Goal: Task Accomplishment & Management: Complete application form

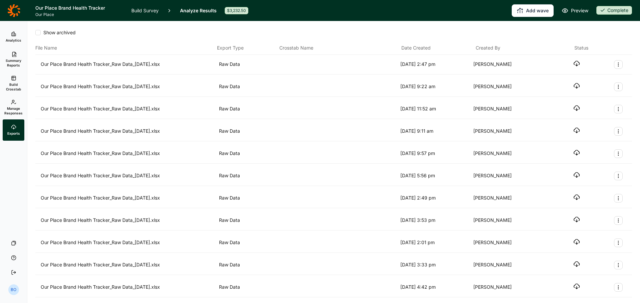
click at [573, 62] on icon "button" at bounding box center [576, 63] width 7 height 7
click at [8, 34] on link "Analytics" at bounding box center [14, 36] width 22 height 21
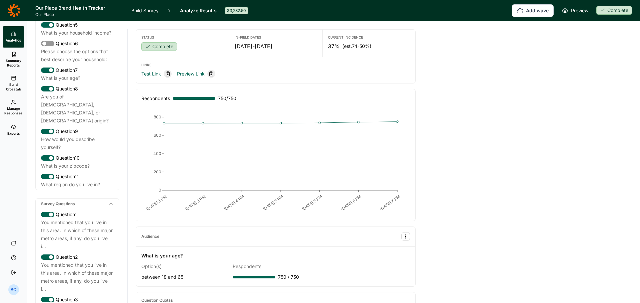
scroll to position [167, 0]
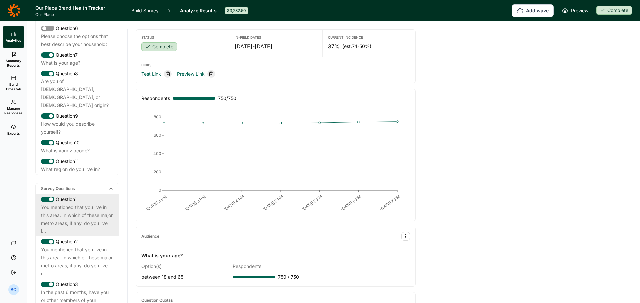
click at [65, 214] on div "You mentioned that you live in this area. In which of these major metro areas, …" at bounding box center [77, 220] width 73 height 32
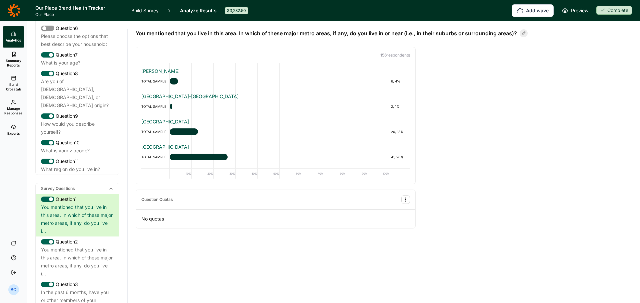
scroll to position [33, 0]
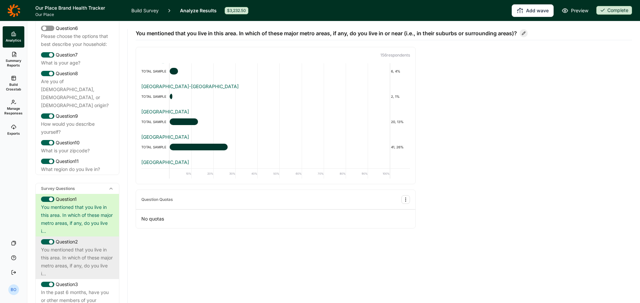
click at [86, 246] on div "Question 2" at bounding box center [77, 242] width 73 height 8
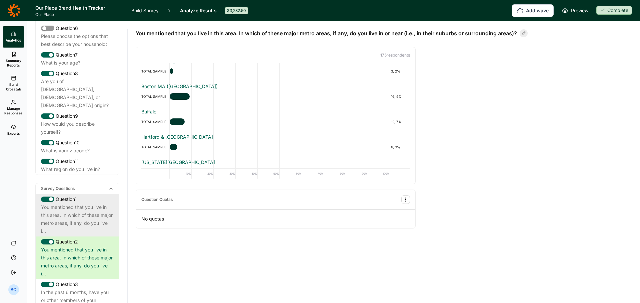
drag, startPoint x: 57, startPoint y: 228, endPoint x: 60, endPoint y: 224, distance: 4.5
click at [57, 228] on div "You mentioned that you live in this area. In which of these major metro areas, …" at bounding box center [77, 220] width 73 height 32
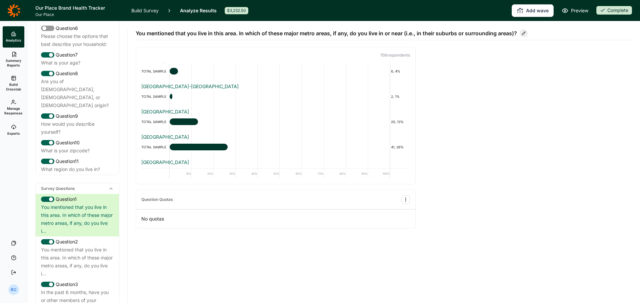
click at [606, 10] on div "Complete" at bounding box center [614, 10] width 36 height 9
click at [587, 37] on button "Draft" at bounding box center [591, 35] width 75 height 15
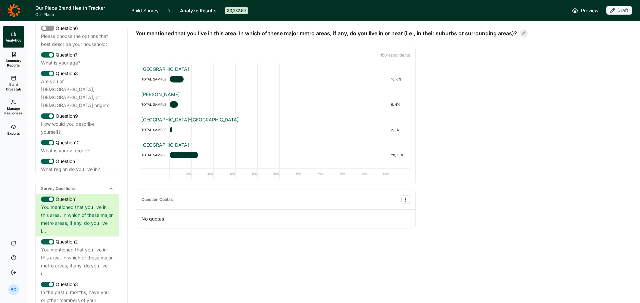
click at [17, 6] on icon at bounding box center [13, 10] width 13 height 13
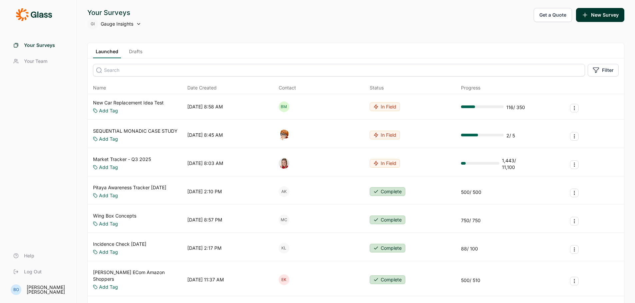
click at [138, 51] on link "Drafts" at bounding box center [135, 53] width 19 height 10
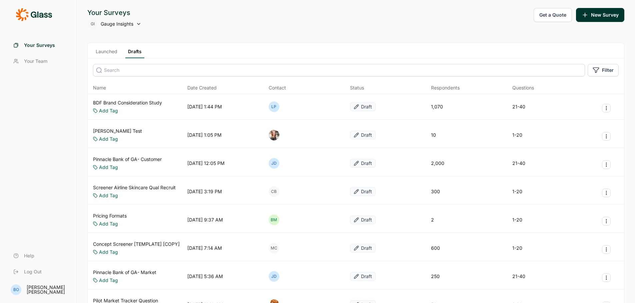
click at [128, 73] on input at bounding box center [339, 70] width 492 height 13
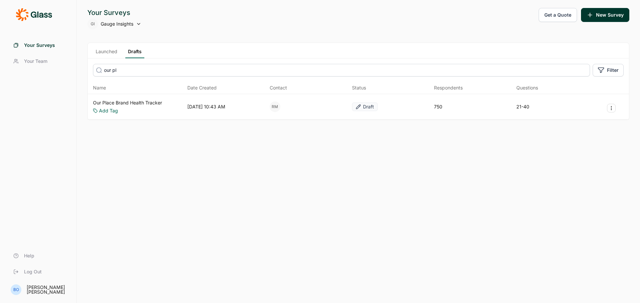
type input "our pl"
click at [151, 101] on link "Our Place Brand Health Tracker" at bounding box center [127, 103] width 69 height 7
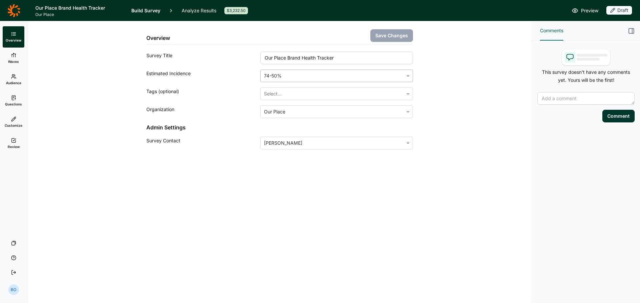
click at [319, 76] on div at bounding box center [332, 75] width 136 height 9
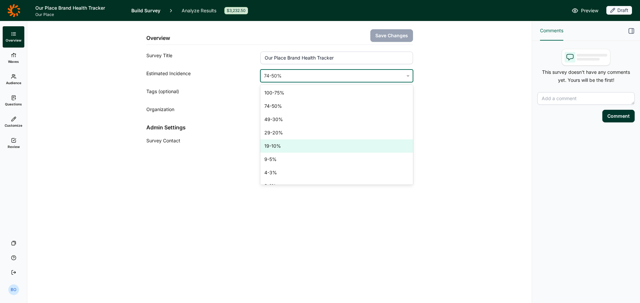
click at [342, 140] on div "19-10%" at bounding box center [336, 146] width 152 height 13
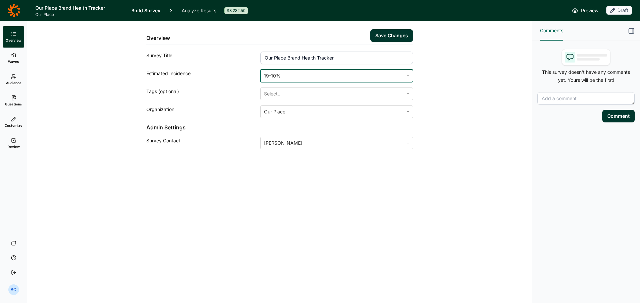
click at [403, 34] on button "Save Changes" at bounding box center [391, 35] width 43 height 13
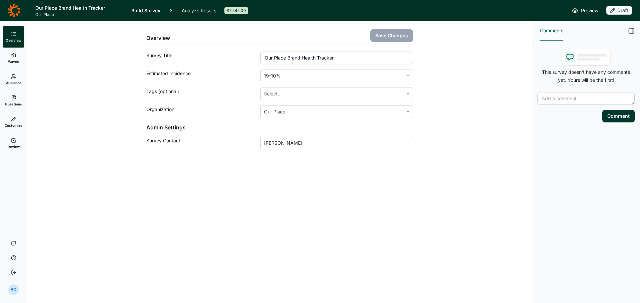
click at [15, 56] on use at bounding box center [13, 55] width 4 height 4
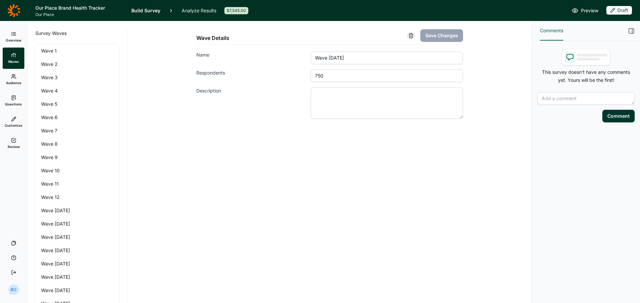
click at [323, 76] on input "750" at bounding box center [386, 76] width 152 height 13
type input "759"
click at [447, 38] on button "Save Changes" at bounding box center [441, 35] width 43 height 13
click at [14, 78] on icon at bounding box center [13, 76] width 5 height 5
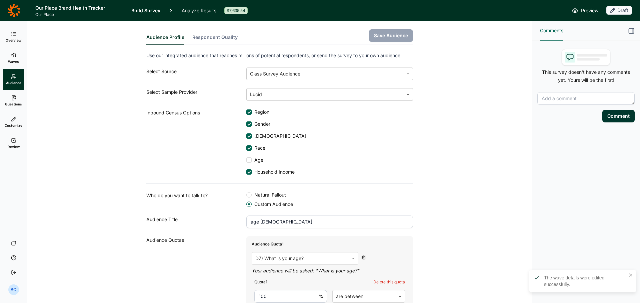
click at [247, 112] on div at bounding box center [248, 112] width 3 height 3
click at [246, 112] on input "Region" at bounding box center [246, 112] width 0 height 0
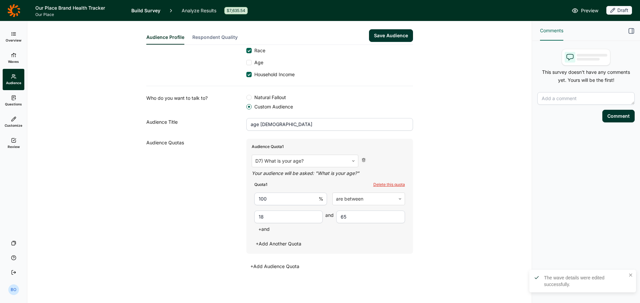
click at [275, 268] on button "+ Add Audience Quota" at bounding box center [274, 266] width 57 height 9
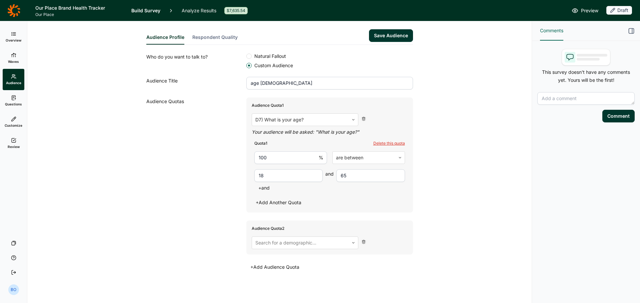
scroll to position [140, 0]
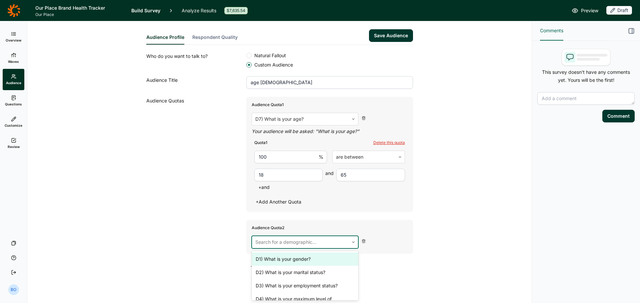
click at [285, 243] on div at bounding box center [300, 242] width 90 height 9
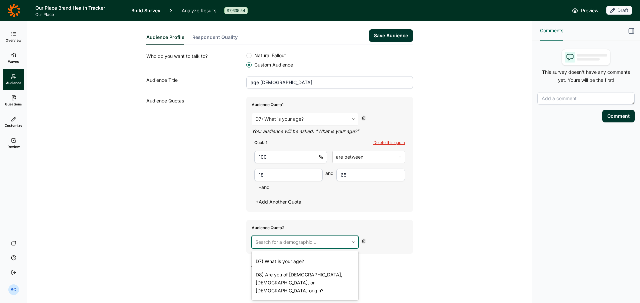
scroll to position [124, 0]
click at [319, 294] on div "D11) What region do you live in?" at bounding box center [305, 300] width 107 height 13
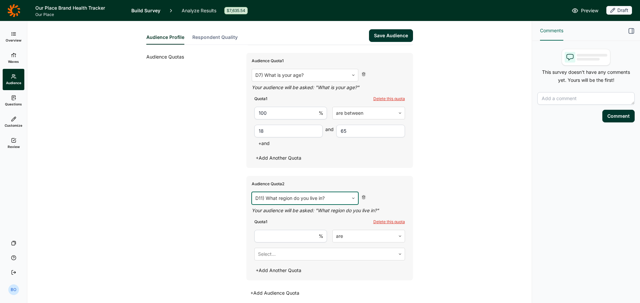
scroll to position [210, 0]
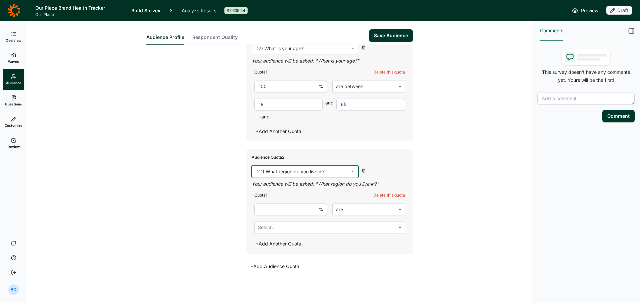
click at [284, 210] on input "number" at bounding box center [290, 210] width 73 height 13
type input "100"
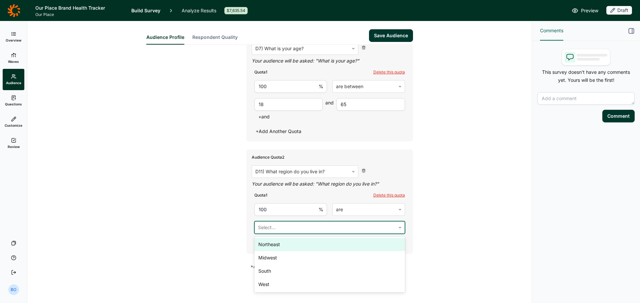
click at [287, 230] on div at bounding box center [325, 227] width 134 height 9
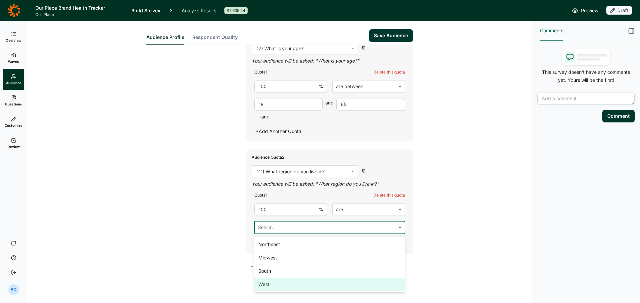
click at [285, 286] on div "West" at bounding box center [329, 284] width 151 height 13
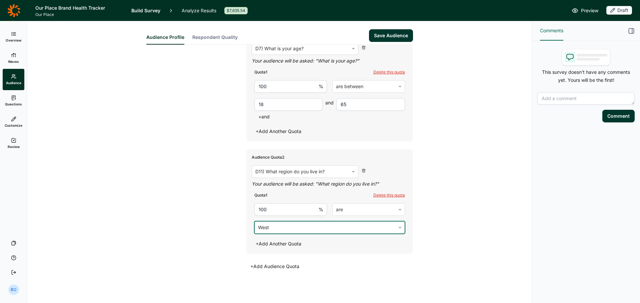
click at [388, 33] on button "Save Audience" at bounding box center [391, 35] width 44 height 13
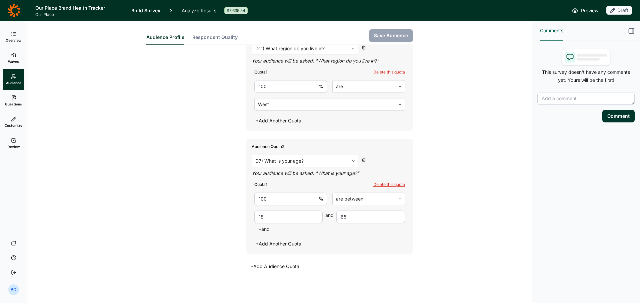
click at [13, 101] on link "Questions" at bounding box center [14, 100] width 22 height 21
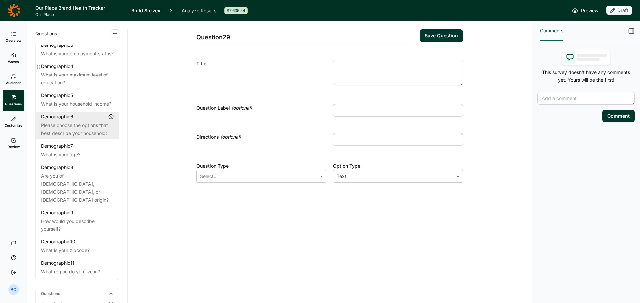
scroll to position [67, 0]
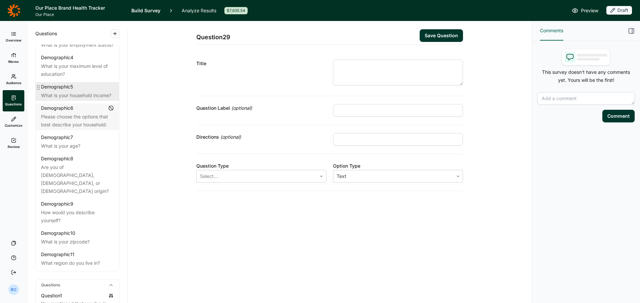
click at [82, 100] on div "What is your household income?" at bounding box center [77, 96] width 73 height 8
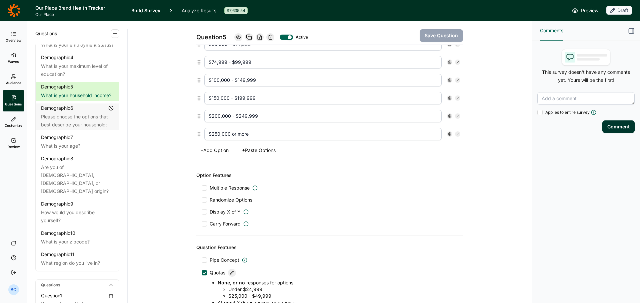
scroll to position [300, 0]
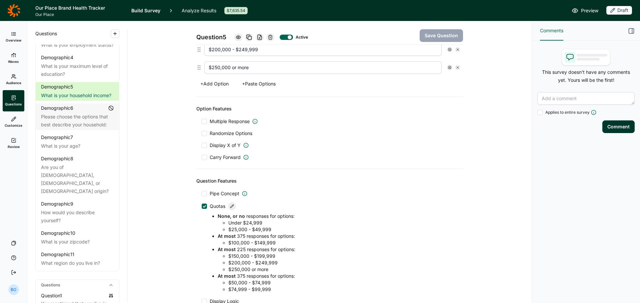
click at [230, 206] on icon at bounding box center [232, 207] width 4 height 4
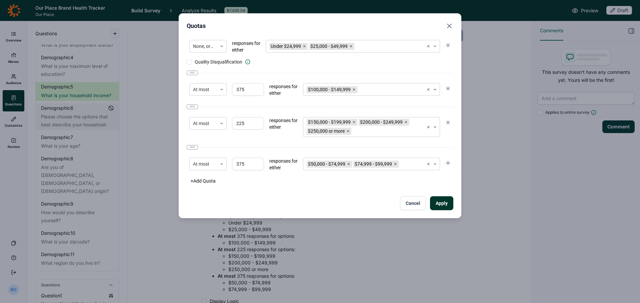
drag, startPoint x: 232, startPoint y: 164, endPoint x: 228, endPoint y: 165, distance: 4.7
click at [228, 165] on div "At most 375 responses for either $50,000 - $74,999 $74,999 - $99,999" at bounding box center [320, 164] width 266 height 19
type input "384"
click at [447, 205] on button "Apply" at bounding box center [441, 204] width 23 height 14
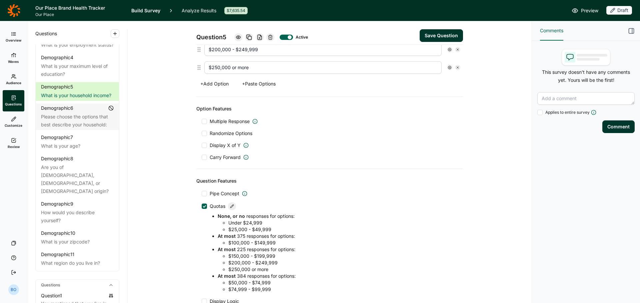
click at [435, 37] on button "Save Question" at bounding box center [440, 35] width 43 height 13
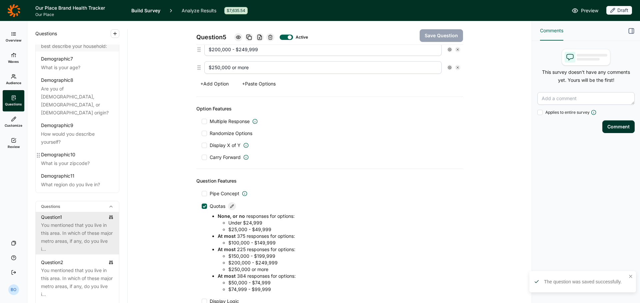
scroll to position [167, 0]
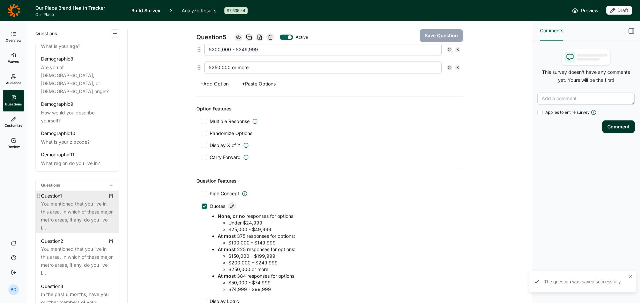
click at [87, 227] on div "You mentioned that you live in this area. In which of these major metro areas, …" at bounding box center [77, 216] width 73 height 32
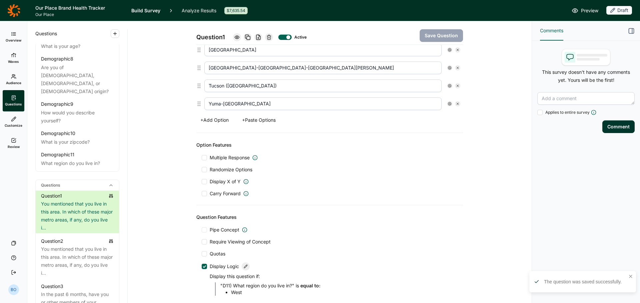
scroll to position [403, 0]
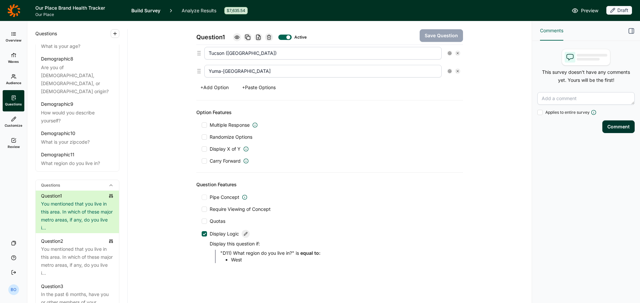
click at [216, 223] on span "Quotas" at bounding box center [218, 221] width 16 height 7
click at [202, 222] on input "Quotas" at bounding box center [202, 222] width 0 height 0
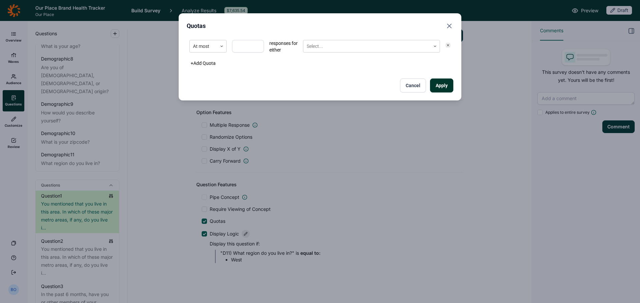
click at [243, 44] on input "number" at bounding box center [248, 46] width 32 height 13
click at [206, 42] on div "At most" at bounding box center [203, 46] width 27 height 11
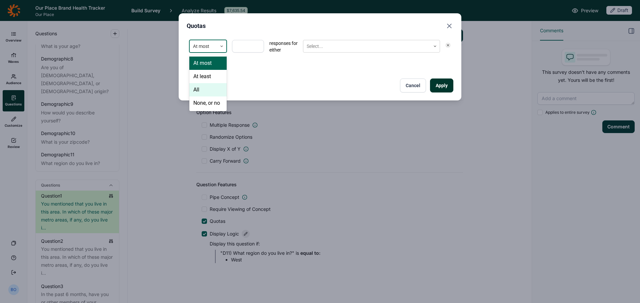
click at [209, 89] on div "All" at bounding box center [207, 89] width 37 height 13
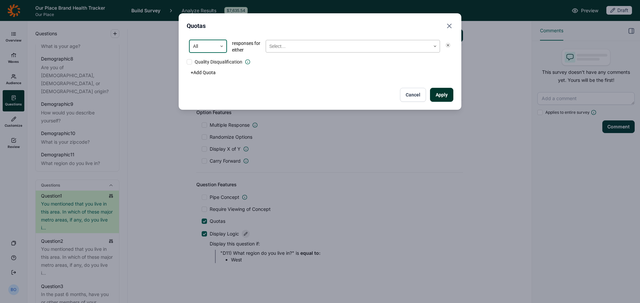
click at [287, 47] on div at bounding box center [348, 46] width 158 height 8
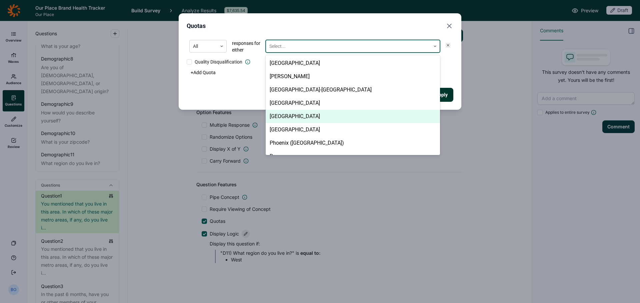
click at [328, 118] on div "[GEOGRAPHIC_DATA]" at bounding box center [352, 116] width 174 height 13
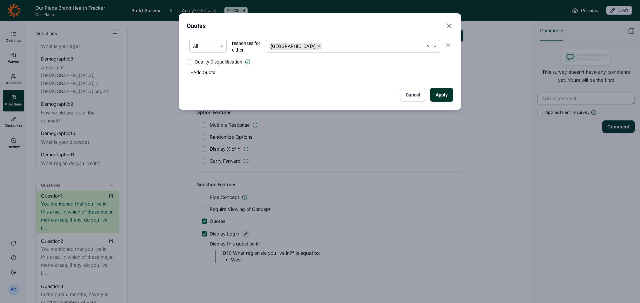
click at [452, 71] on div "+ Add Quota" at bounding box center [320, 72] width 266 height 9
click at [444, 95] on button "Apply" at bounding box center [441, 95] width 23 height 14
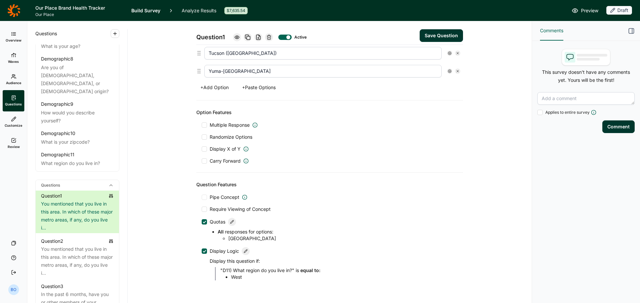
click at [449, 34] on button "Save Question" at bounding box center [440, 35] width 43 height 13
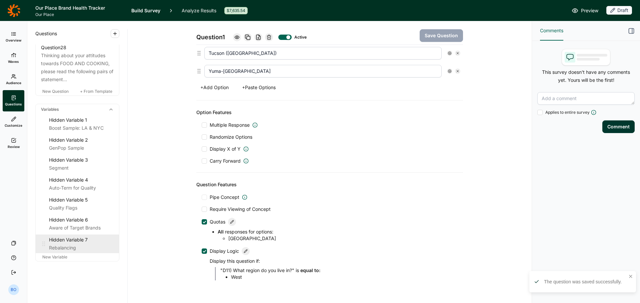
scroll to position [1383, 0]
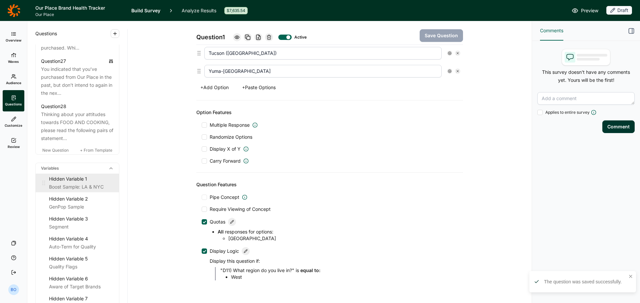
click at [79, 183] on div "Hidden Variable 1" at bounding box center [81, 179] width 65 height 8
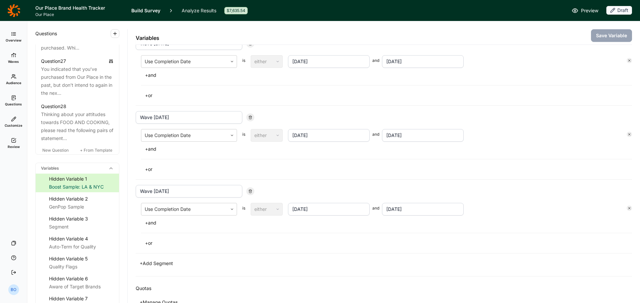
scroll to position [1114, 0]
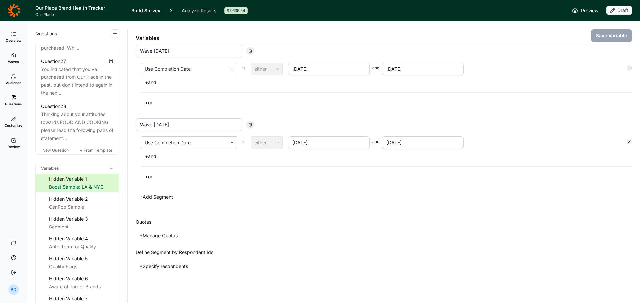
drag, startPoint x: 153, startPoint y: 197, endPoint x: 160, endPoint y: 197, distance: 6.4
click at [154, 197] on button "+ Add Segment" at bounding box center [156, 197] width 41 height 9
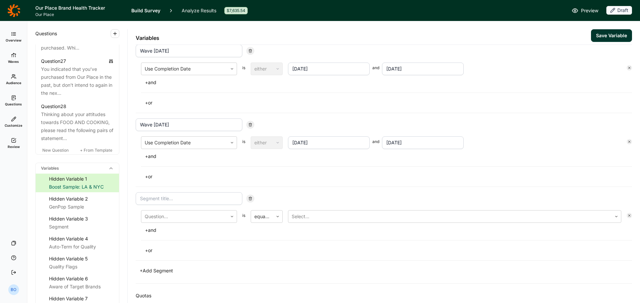
scroll to position [1188, 0]
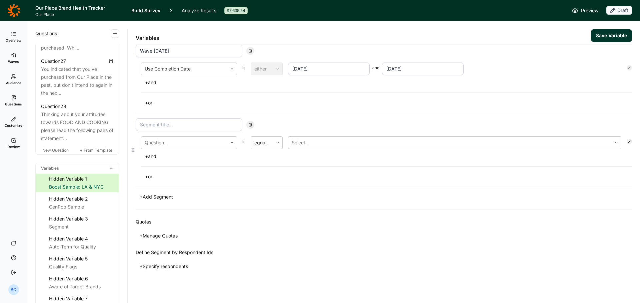
click at [180, 125] on input at bounding box center [189, 125] width 107 height 13
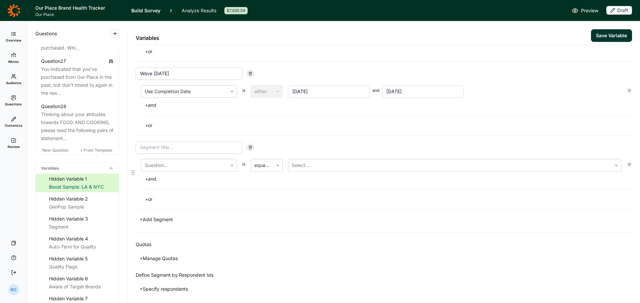
scroll to position [1154, 0]
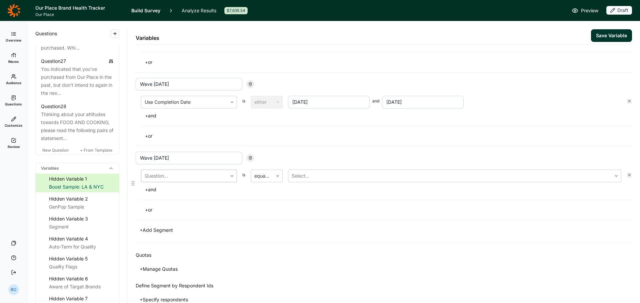
type input "Wave [DATE]"
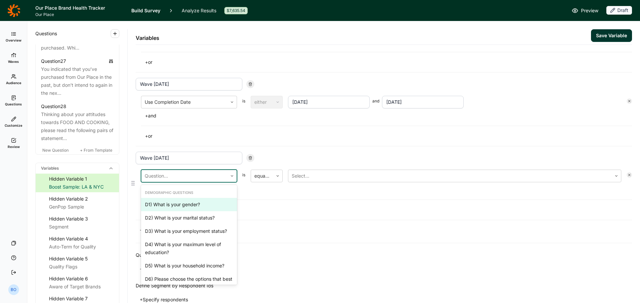
click at [231, 173] on div at bounding box center [231, 176] width 9 height 12
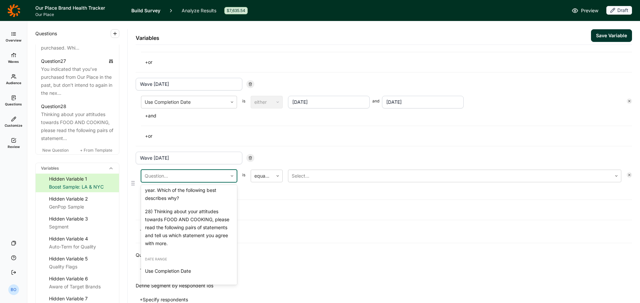
scroll to position [1103, 0]
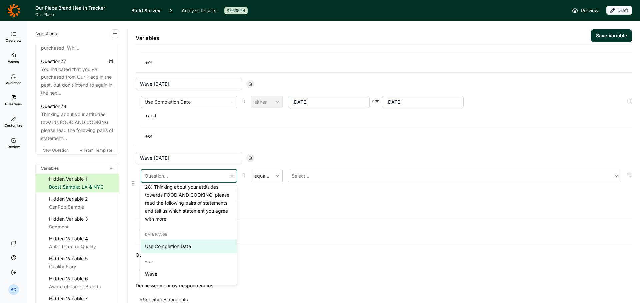
click at [192, 246] on div "Use Completion Date" at bounding box center [189, 246] width 96 height 13
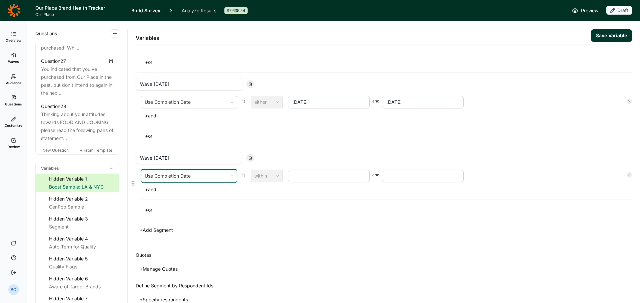
click at [322, 175] on input "text" at bounding box center [329, 176] width 82 height 13
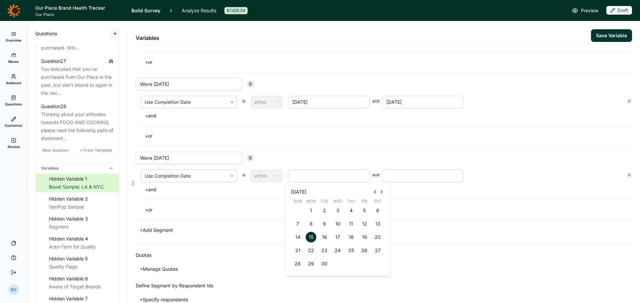
click at [373, 193] on icon at bounding box center [374, 192] width 5 height 5
click at [327, 261] on div "26" at bounding box center [324, 264] width 11 height 11
type input "[DATE]"
click at [393, 176] on input "text" at bounding box center [423, 176] width 82 height 13
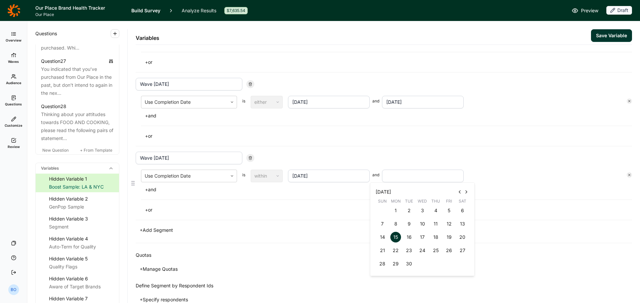
click at [457, 192] on icon at bounding box center [459, 192] width 5 height 5
click at [384, 275] on div "31" at bounding box center [382, 277] width 11 height 11
type input "[DATE]"
click at [609, 33] on button "Save Variable" at bounding box center [611, 35] width 41 height 13
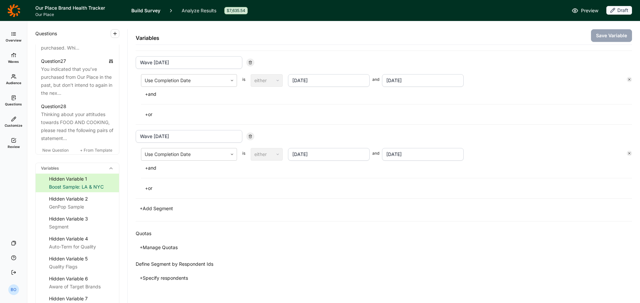
scroll to position [1188, 0]
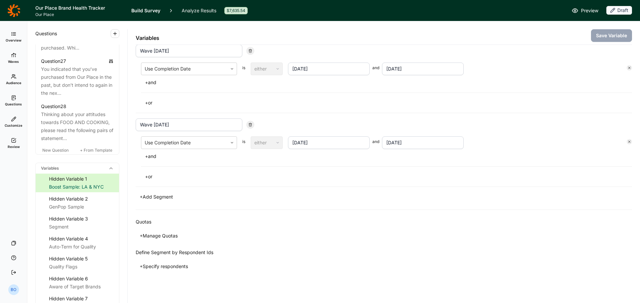
click at [161, 196] on button "+ Add Segment" at bounding box center [156, 197] width 41 height 9
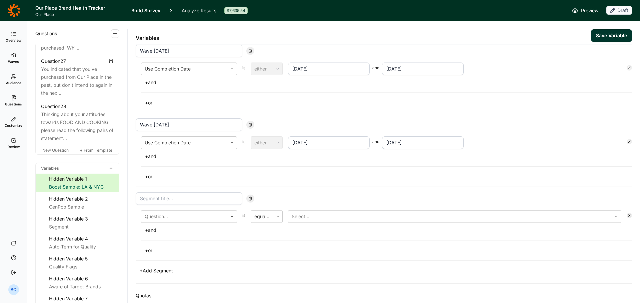
scroll to position [1262, 0]
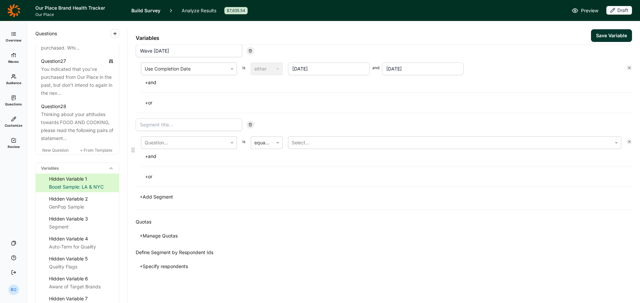
click at [175, 123] on input at bounding box center [189, 125] width 107 height 13
type input "Wave [DATE]"
click at [218, 140] on div at bounding box center [184, 142] width 79 height 9
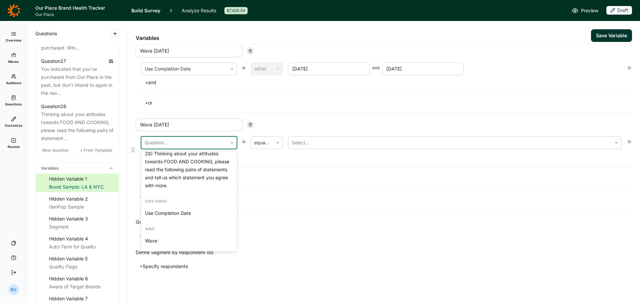
scroll to position [1103, 0]
click at [187, 213] on div "Use Completion Date" at bounding box center [189, 213] width 96 height 13
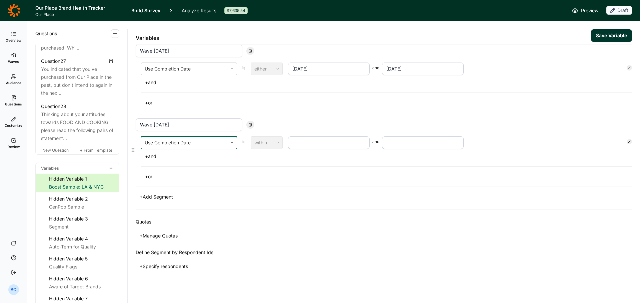
click at [332, 144] on input "text" at bounding box center [329, 143] width 82 height 13
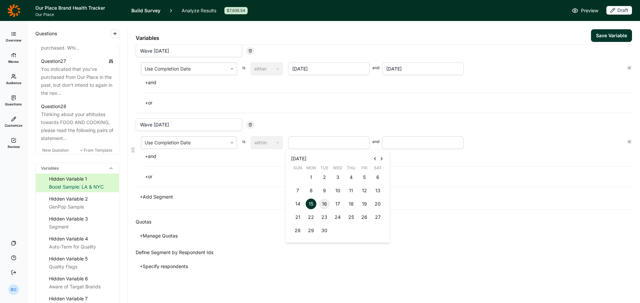
click at [324, 204] on div "16" at bounding box center [324, 204] width 11 height 11
type input "[DATE]"
click at [396, 144] on input "text" at bounding box center [423, 143] width 82 height 13
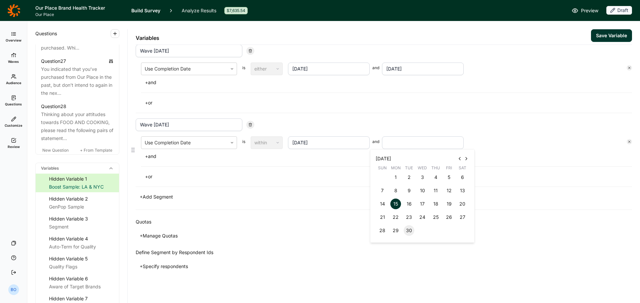
click at [409, 231] on div "30" at bounding box center [408, 231] width 11 height 11
type input "[DATE]"
click at [612, 35] on button "Save Variable" at bounding box center [611, 35] width 41 height 13
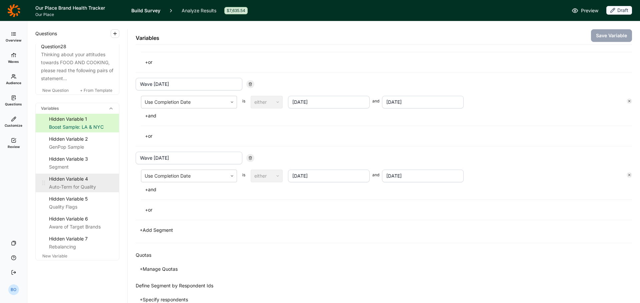
scroll to position [1483, 0]
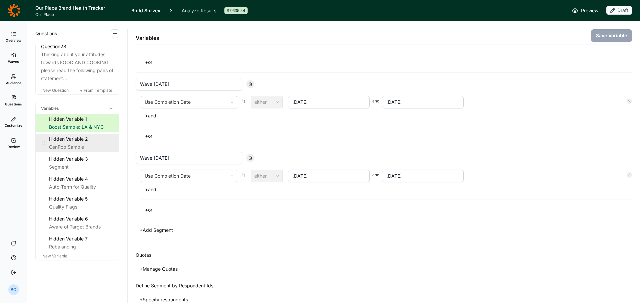
drag, startPoint x: 77, startPoint y: 142, endPoint x: 92, endPoint y: 152, distance: 18.0
click at [77, 142] on div "Hidden Variable 2" at bounding box center [81, 139] width 65 height 8
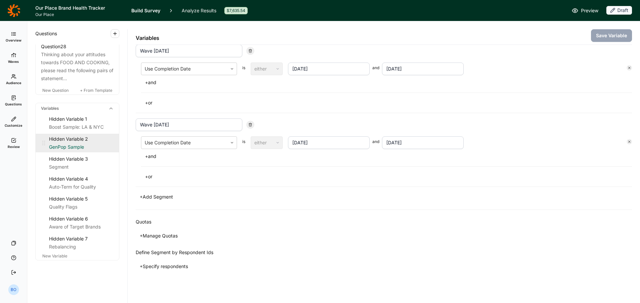
scroll to position [898, 0]
click at [159, 197] on button "+ Add Segment" at bounding box center [156, 197] width 41 height 9
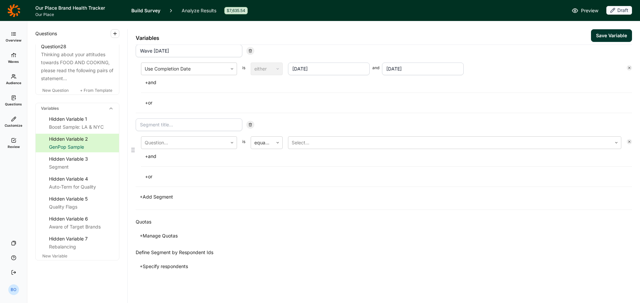
click at [162, 131] on input at bounding box center [189, 125] width 107 height 13
type input "Wave [DATE]"
click at [162, 148] on div "Question..." at bounding box center [184, 143] width 86 height 12
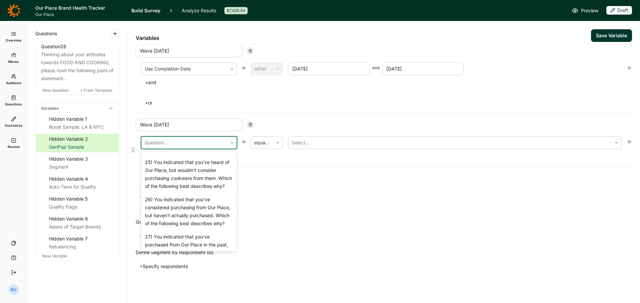
scroll to position [1103, 0]
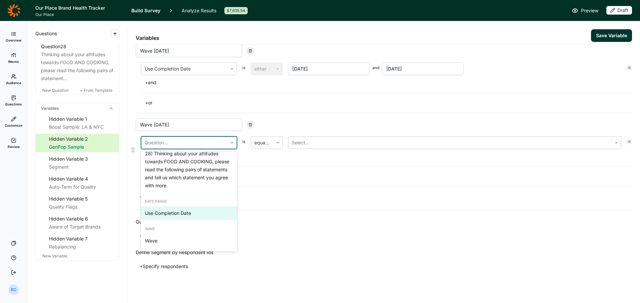
click at [191, 218] on div "Use Completion Date" at bounding box center [189, 213] width 96 height 13
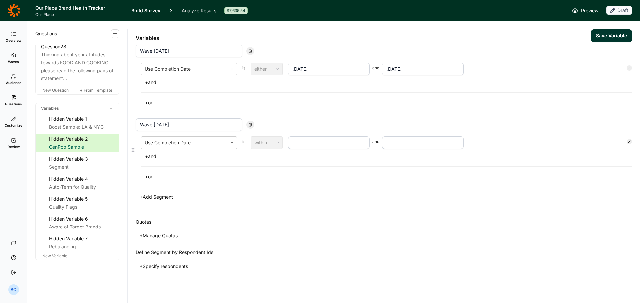
click at [329, 145] on input "text" at bounding box center [329, 143] width 82 height 13
click at [373, 161] on icon at bounding box center [374, 158] width 5 height 5
click at [365, 177] on div "1" at bounding box center [364, 177] width 11 height 11
type input "[DATE]"
click at [403, 145] on input "text" at bounding box center [423, 143] width 82 height 13
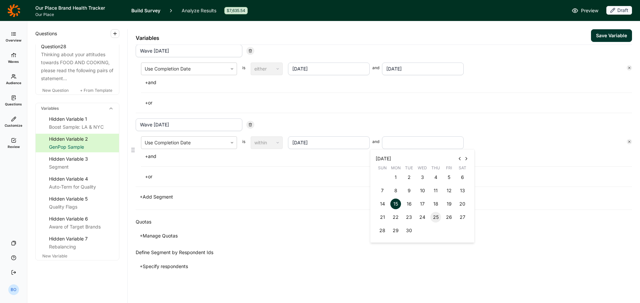
click at [433, 216] on div "25" at bounding box center [435, 217] width 11 height 11
type input "[DATE]"
click at [165, 195] on button "+ Add Segment" at bounding box center [156, 197] width 41 height 9
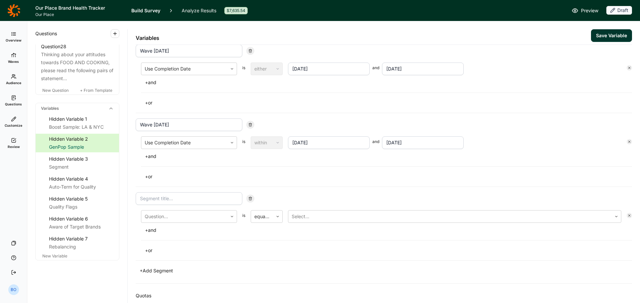
scroll to position [1046, 0]
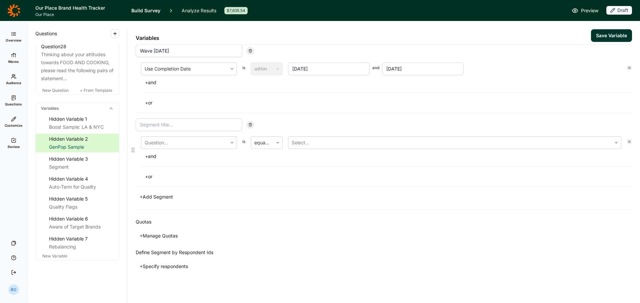
click at [178, 125] on input at bounding box center [189, 125] width 107 height 13
type input "Wave [DATE]"
click at [192, 144] on div at bounding box center [184, 142] width 79 height 9
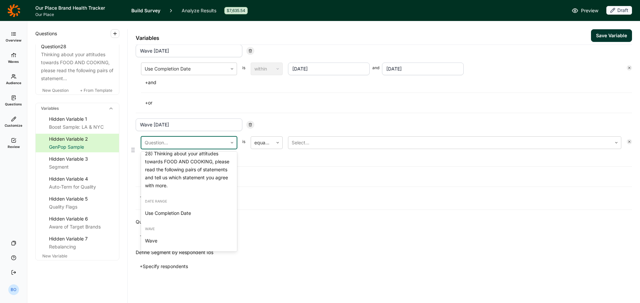
scroll to position [1103, 0]
click at [199, 212] on div "Use Completion Date" at bounding box center [189, 213] width 96 height 13
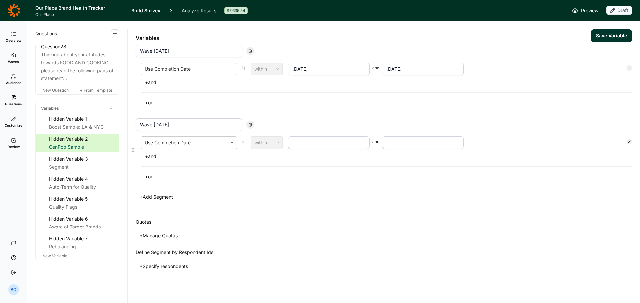
click at [311, 145] on input "text" at bounding box center [329, 143] width 82 height 13
click at [312, 177] on div "1" at bounding box center [310, 177] width 11 height 11
type input "[DATE]"
click at [430, 143] on input "text" at bounding box center [423, 143] width 82 height 13
click at [396, 206] on div "15" at bounding box center [395, 204] width 11 height 11
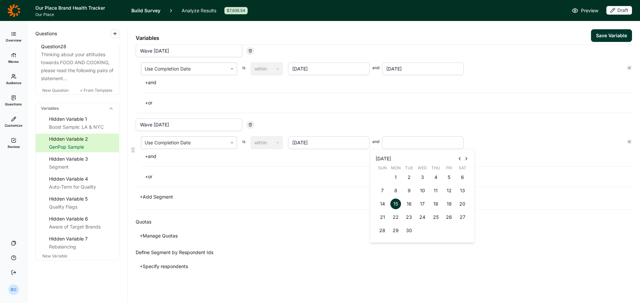
type input "[DATE]"
click at [605, 34] on button "Save Variable" at bounding box center [611, 35] width 41 height 13
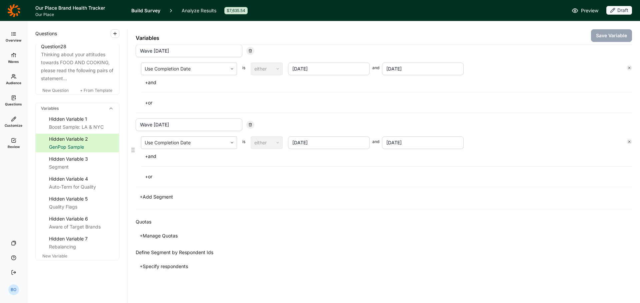
click at [249, 161] on div "+ and" at bounding box center [386, 156] width 491 height 9
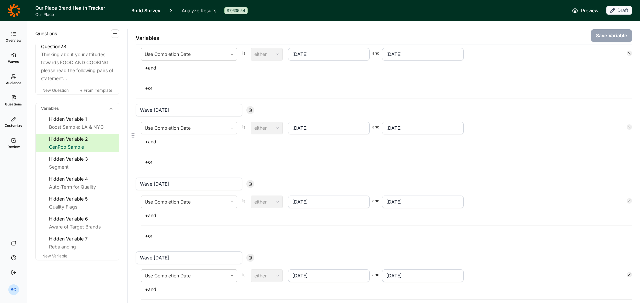
scroll to position [812, 0]
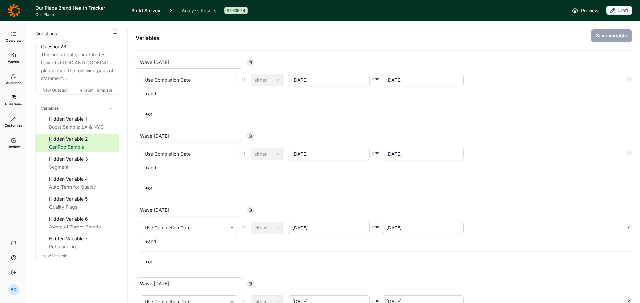
click at [194, 11] on link "Analyze Results" at bounding box center [199, 10] width 35 height 21
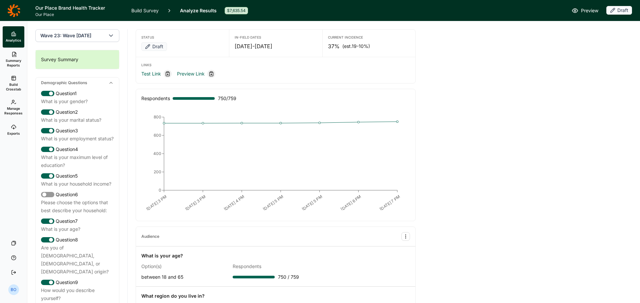
click at [145, 11] on link "Build Survey" at bounding box center [144, 10] width 27 height 21
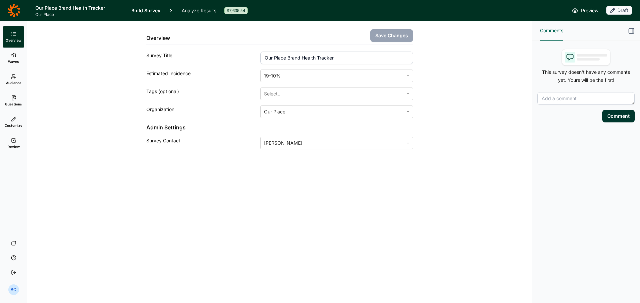
click at [11, 141] on icon at bounding box center [13, 140] width 5 height 5
